Goal: Browse casually

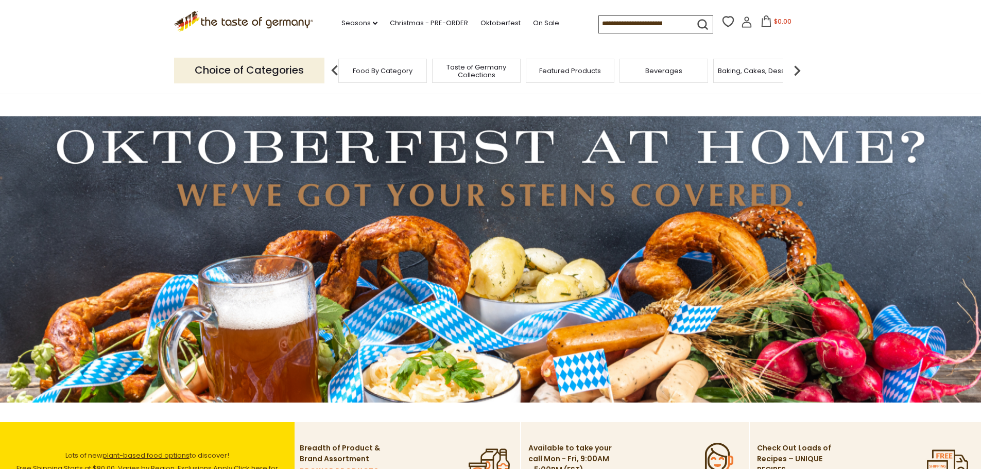
click at [483, 66] on span "Taste of Germany Collections" at bounding box center [476, 70] width 82 height 15
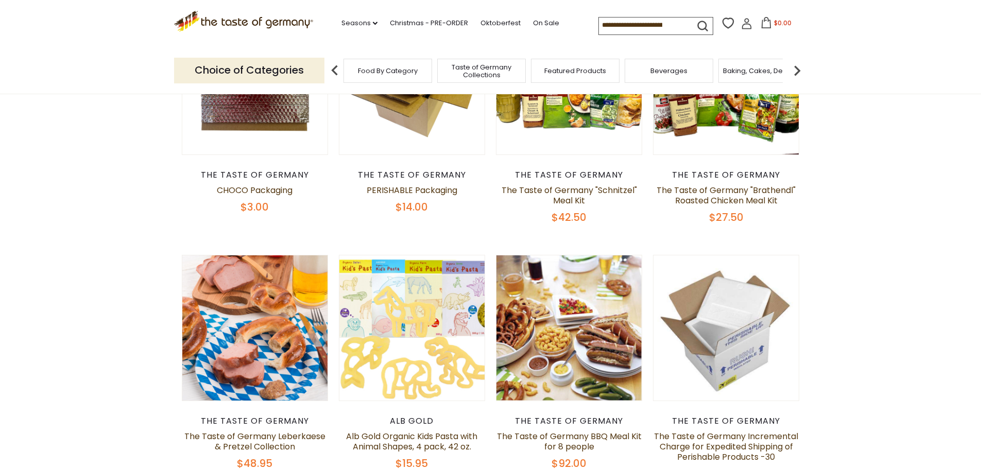
scroll to position [249, 0]
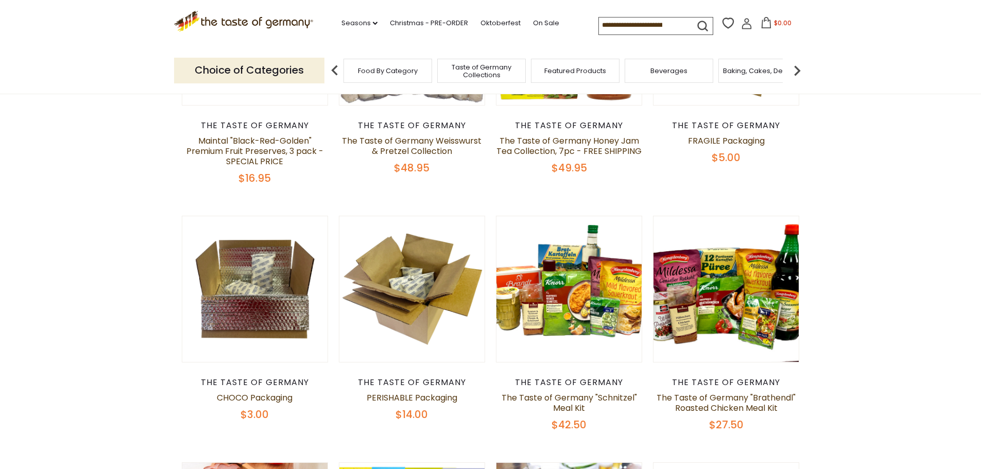
click at [596, 75] on span "Featured Products" at bounding box center [575, 71] width 62 height 8
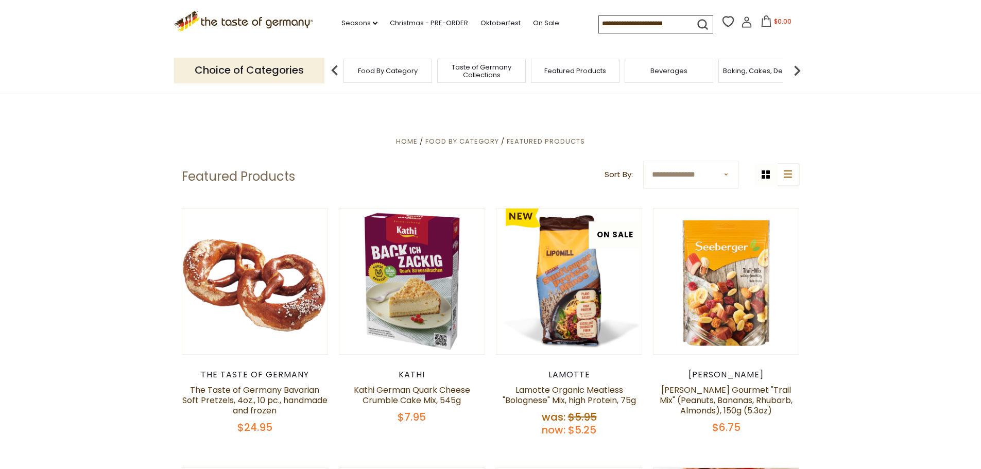
click at [474, 72] on span "Taste of Germany Collections" at bounding box center [481, 70] width 82 height 15
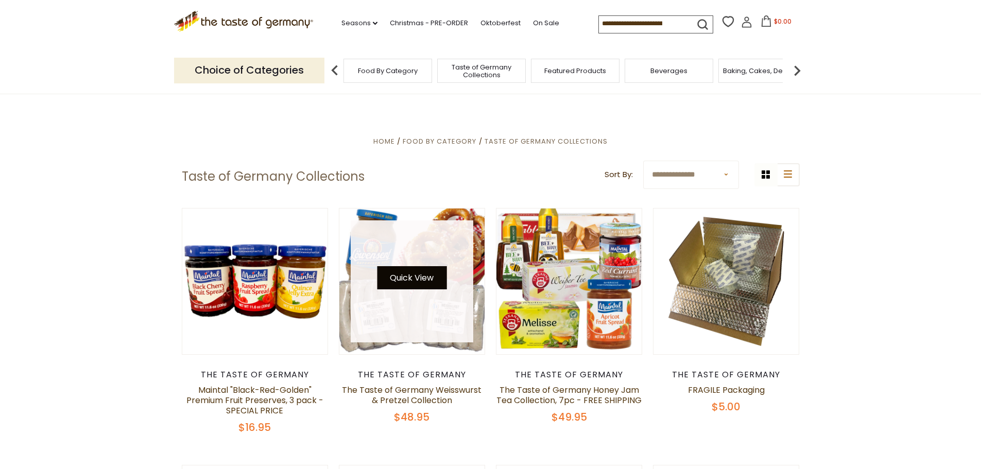
click at [413, 280] on button "Quick View" at bounding box center [411, 277] width 69 height 23
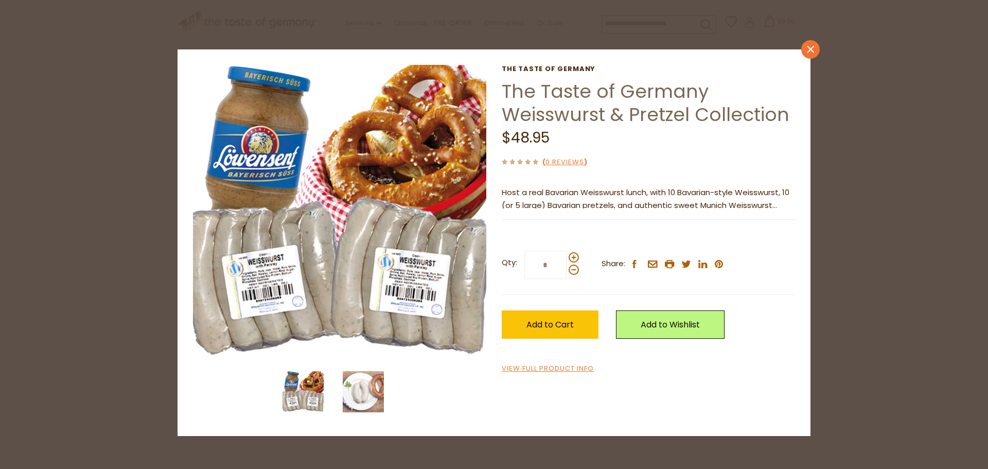
click at [813, 49] on icon "close" at bounding box center [811, 50] width 8 height 8
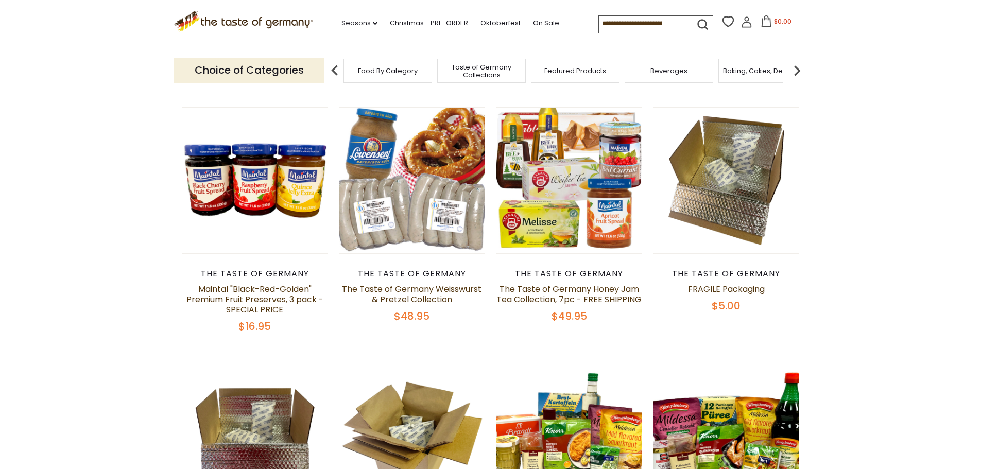
scroll to position [257, 0]
